Goal: Check status

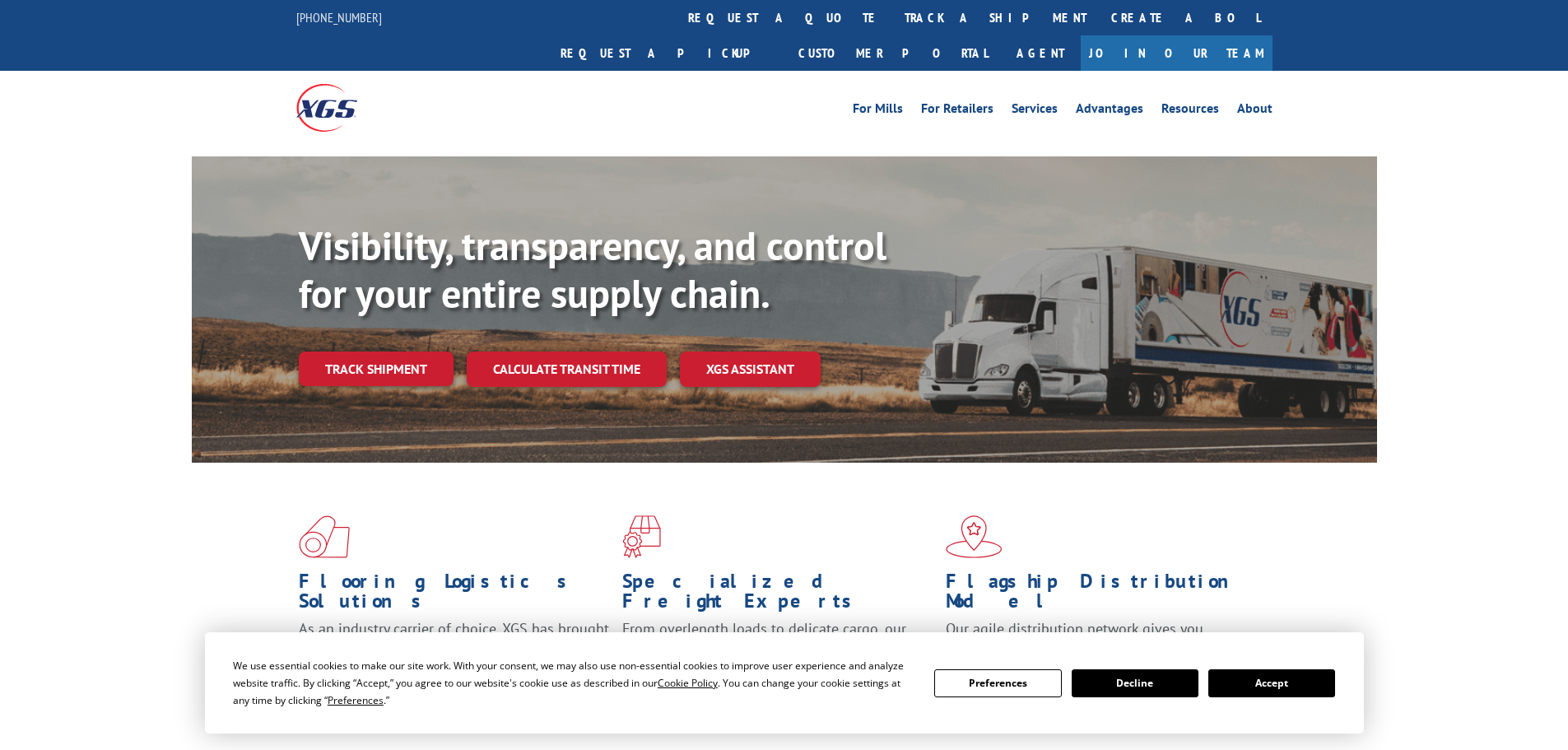
click at [380, 360] on div "Visibility, transparency, and control for your entire supply chain. Track shipm…" at bounding box center [838, 336] width 1079 height 230
click at [378, 352] on link "Track shipment" at bounding box center [376, 369] width 155 height 34
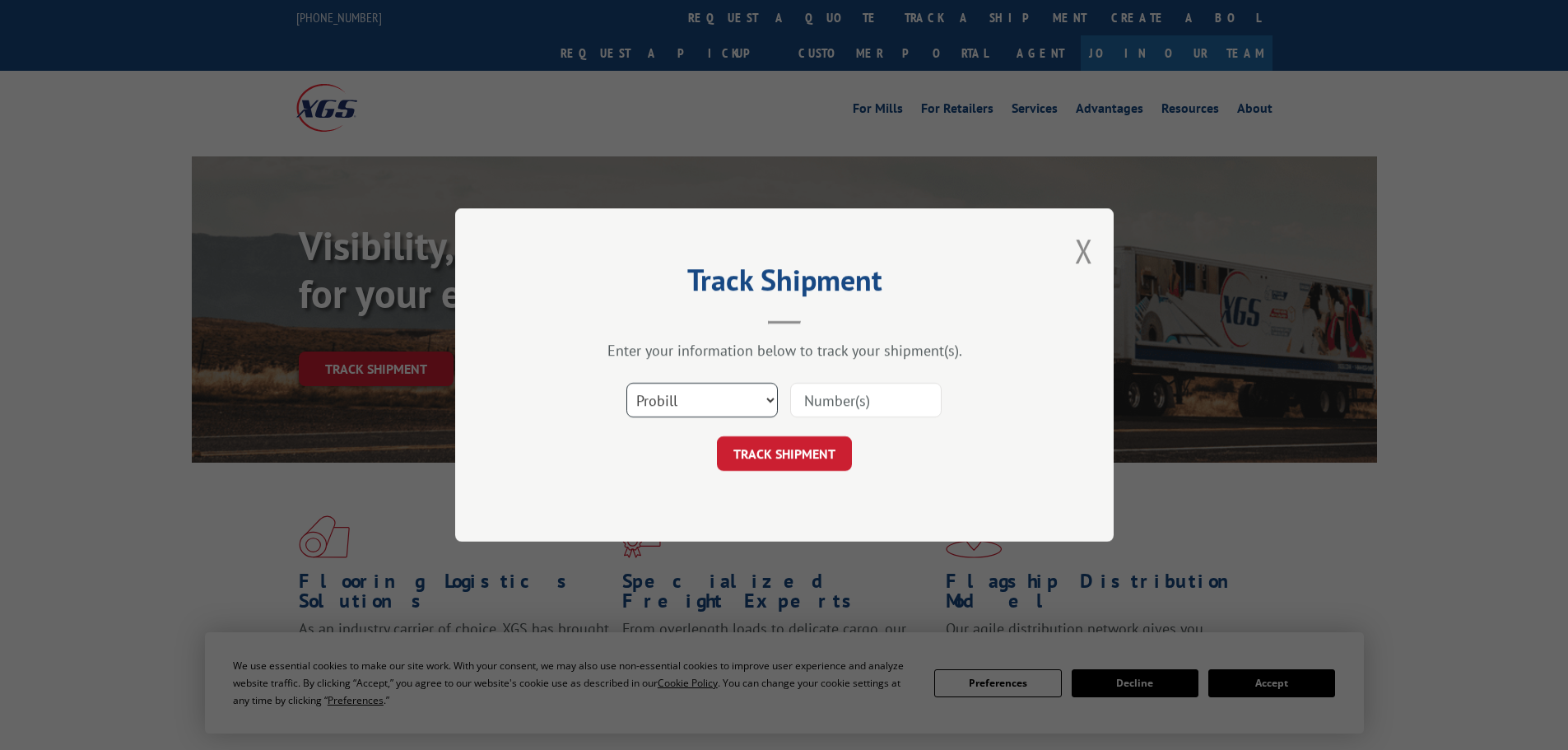
click at [721, 394] on select "Select category... Probill BOL PO" at bounding box center [702, 400] width 151 height 34
select select "bol"
click at [626, 383] on select "Select category... Probill BOL PO" at bounding box center [702, 400] width 151 height 34
click at [843, 397] on input at bounding box center [866, 400] width 151 height 34
paste input "7078683"
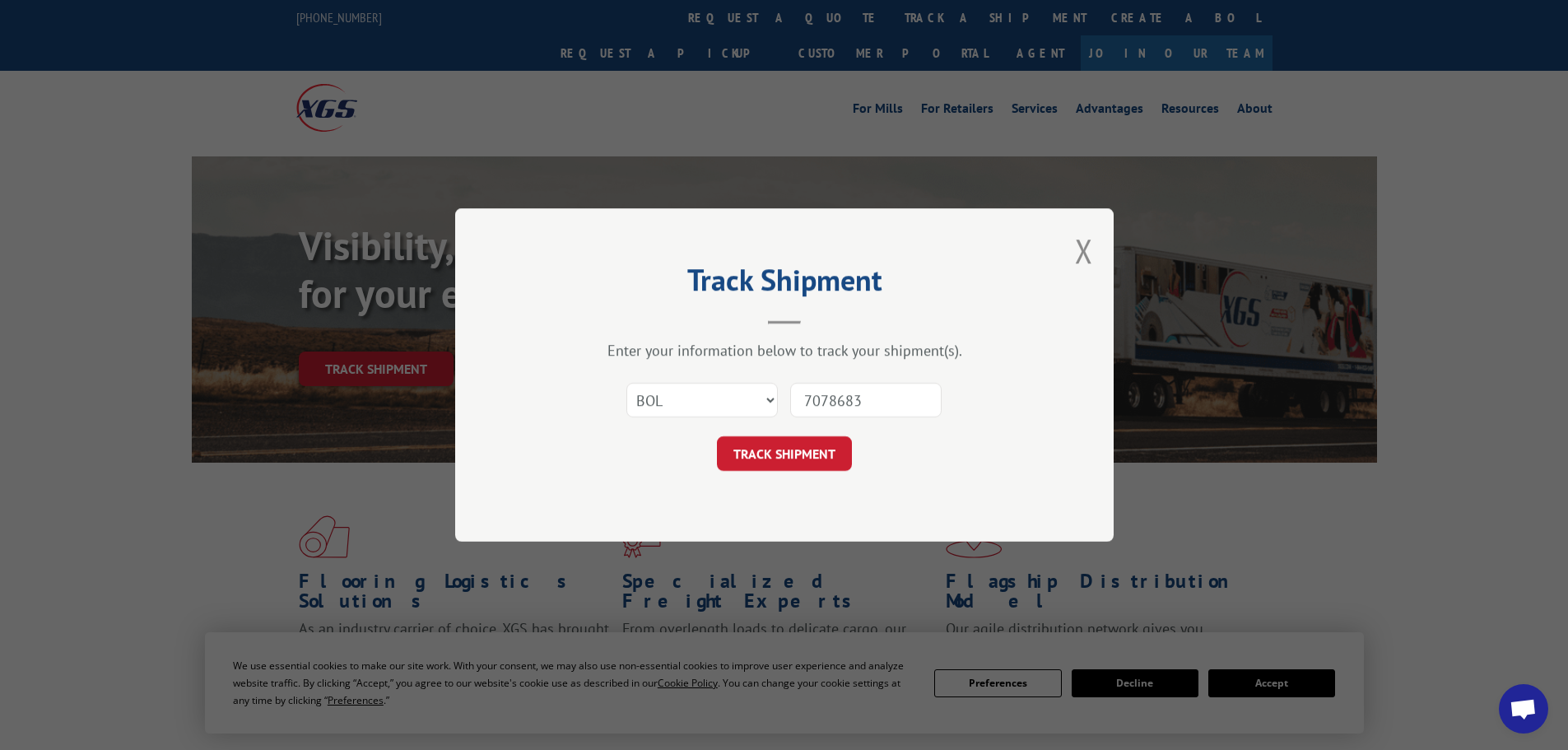
type input "7078683"
click at [717, 436] on button "TRACK SHIPMENT" at bounding box center [784, 453] width 135 height 34
